Goal: Transaction & Acquisition: Purchase product/service

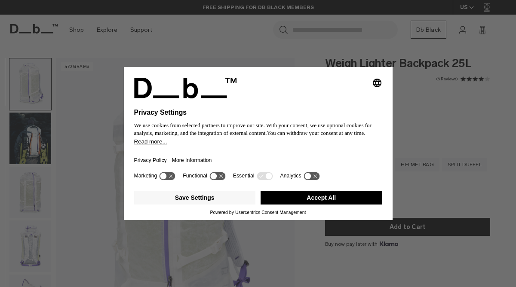
click at [416, 207] on div "Selecting an option will immediately change the language Privacy Settings We us…" at bounding box center [258, 143] width 516 height 287
click at [331, 204] on button "Accept All" at bounding box center [321, 198] width 122 height 14
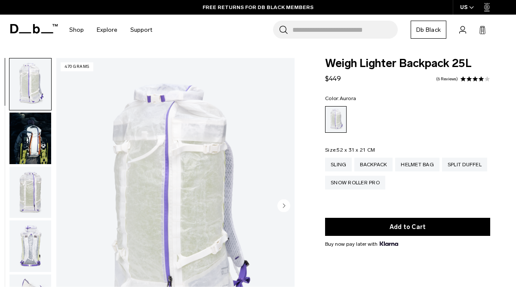
click at [24, 141] on img "button" at bounding box center [30, 139] width 42 height 52
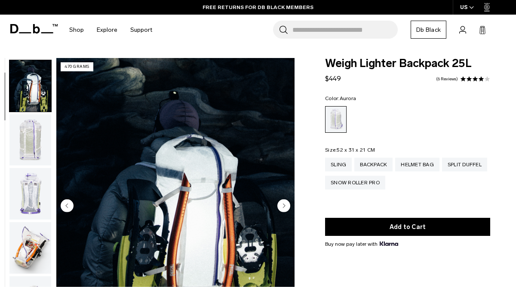
scroll to position [54, 0]
